Goal: Task Accomplishment & Management: Manage account settings

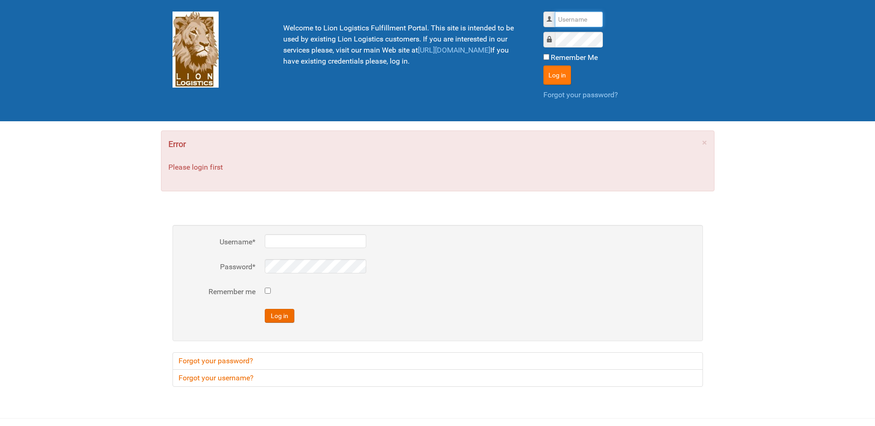
type input "Lion"
click at [556, 79] on button "Log in" at bounding box center [558, 75] width 28 height 19
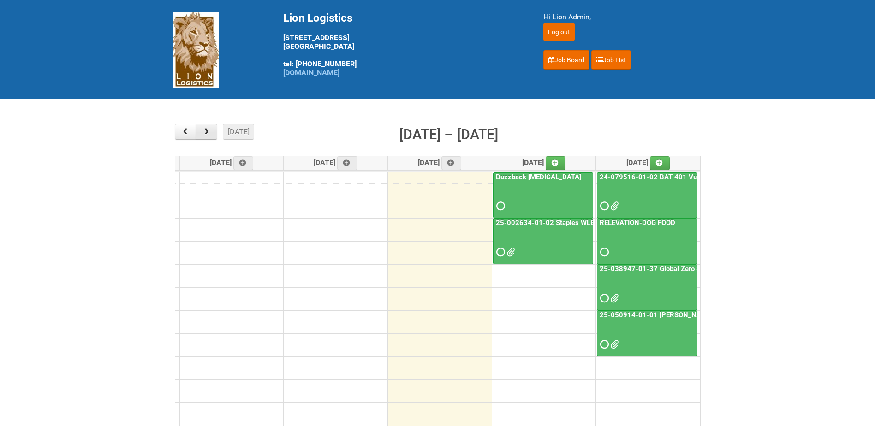
click at [212, 129] on button "button" at bounding box center [207, 132] width 22 height 16
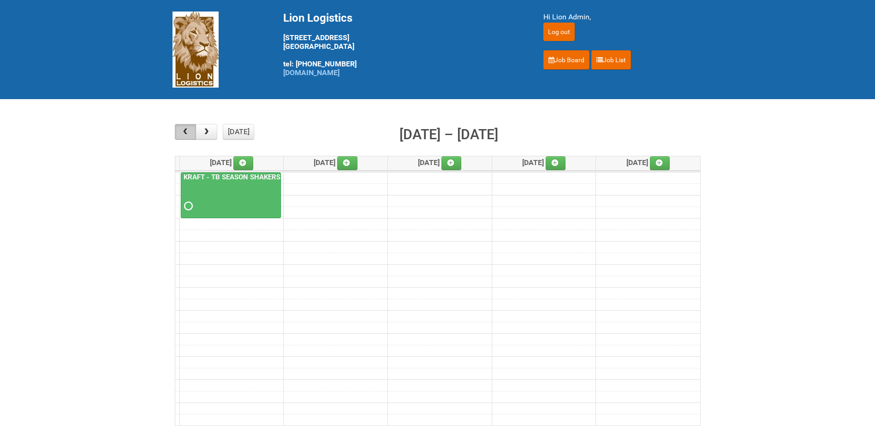
click at [190, 133] on span "button" at bounding box center [185, 131] width 9 height 7
